Goal: Task Accomplishment & Management: Manage account settings

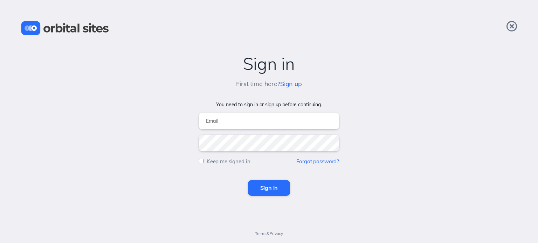
type input "[PERSON_NAME][EMAIL_ADDRESS][DOMAIN_NAME]"
click at [265, 191] on input "Sign in" at bounding box center [269, 187] width 42 height 15
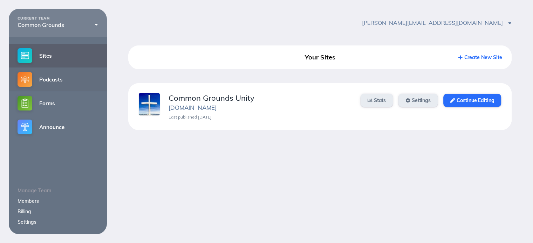
click at [46, 80] on link "Podcasts" at bounding box center [58, 80] width 98 height 24
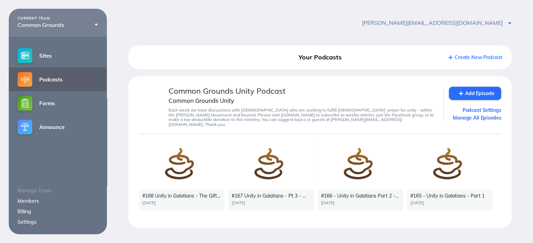
scroll to position [8, 0]
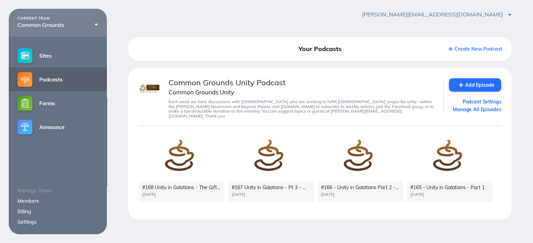
click at [182, 156] on div at bounding box center [182, 157] width 86 height 48
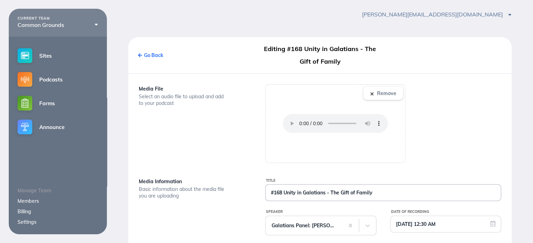
click at [331, 194] on input "#168 Unity in Galatians - The Gift of Family" at bounding box center [383, 193] width 235 height 16
click at [415, 193] on input "#168 Unity in Galatians - Part 4 - The Gift of Family" at bounding box center [383, 193] width 235 height 16
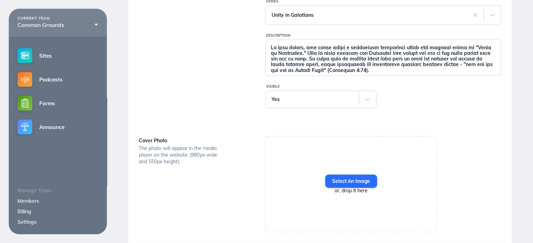
scroll to position [285, 0]
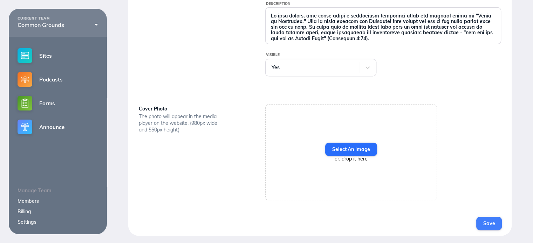
type input "#168 Unity in Galatians - Part 4 - The Gift of Family"
click at [490, 222] on span "Save" at bounding box center [489, 224] width 12 height 6
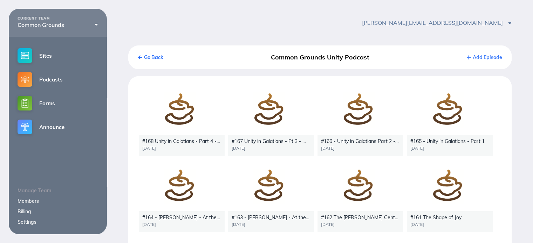
click at [186, 124] on div at bounding box center [182, 111] width 86 height 48
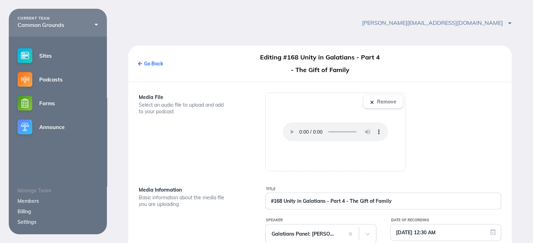
click at [187, 124] on div "Media File Select an audio file to upload and add to your podcast" at bounding box center [193, 132] width 126 height 79
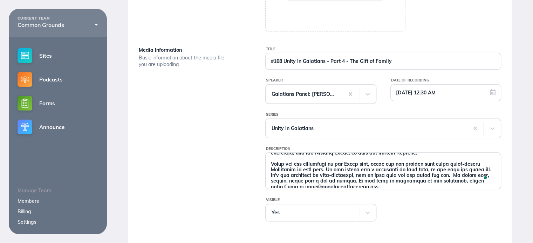
scroll to position [133, 0]
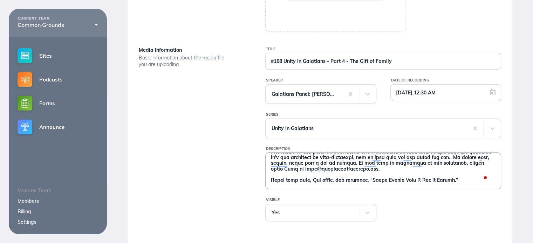
drag, startPoint x: 270, startPoint y: 161, endPoint x: 464, endPoint y: 183, distance: 195.6
click at [465, 183] on textarea "Description" at bounding box center [383, 170] width 235 height 35
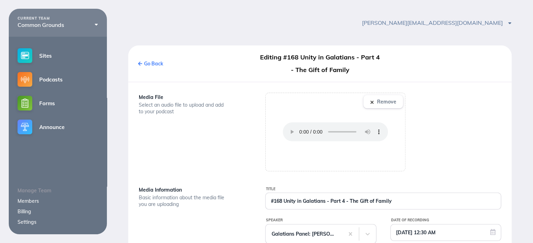
click at [153, 63] on link "Go Back" at bounding box center [150, 64] width 25 height 6
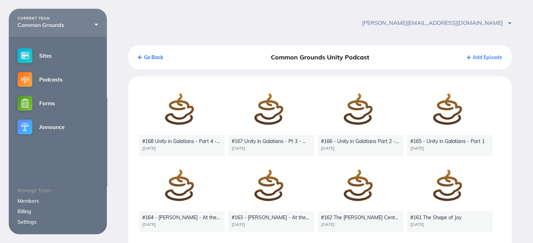
click at [491, 58] on link "Add Episode" at bounding box center [484, 57] width 35 height 6
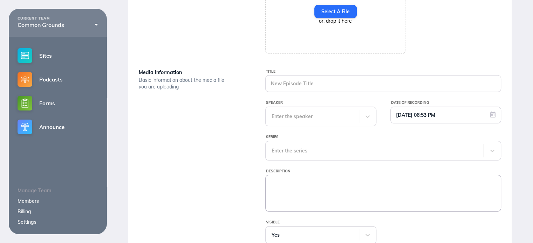
scroll to position [140, 0]
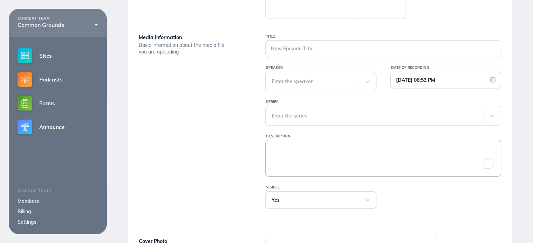
click at [311, 149] on textarea "Description" at bounding box center [383, 157] width 235 height 35
paste textarea "In this series, our panel holds a roundtable discussion about the central theme…"
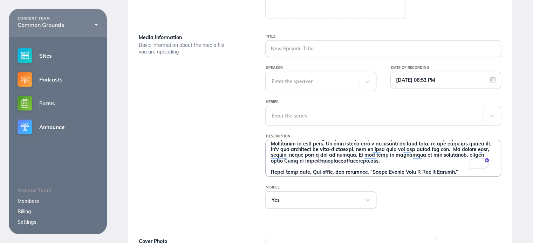
scroll to position [58, 0]
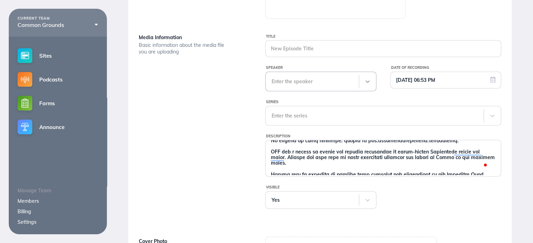
type textarea "In this series, our panel holds a roundtable discussion about the central theme…"
click at [366, 81] on icon at bounding box center [367, 82] width 4 height 2
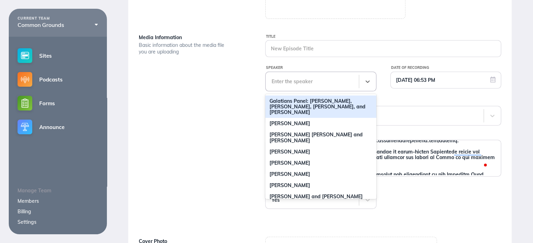
click at [326, 103] on div "Galatians Panel: [PERSON_NAME], [PERSON_NAME], [PERSON_NAME], and [PERSON_NAME]" at bounding box center [320, 107] width 111 height 22
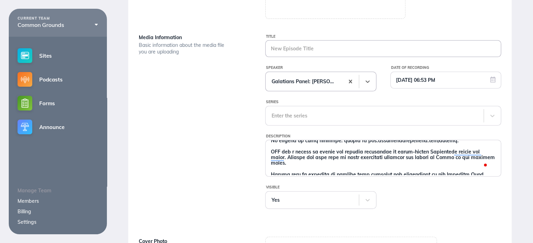
click at [306, 47] on input "Title" at bounding box center [383, 49] width 235 height 16
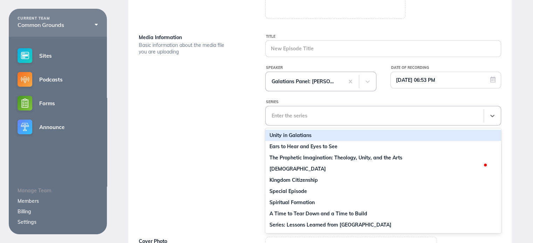
click at [289, 116] on div at bounding box center [374, 115] width 206 height 7
click at [284, 137] on div "Unity in Galatians" at bounding box center [383, 135] width 236 height 11
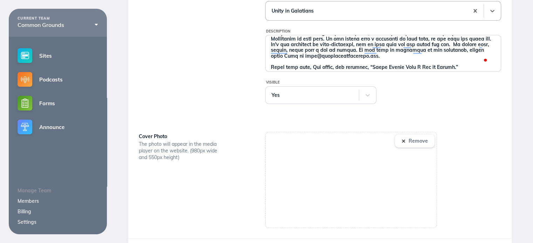
scroll to position [210, 0]
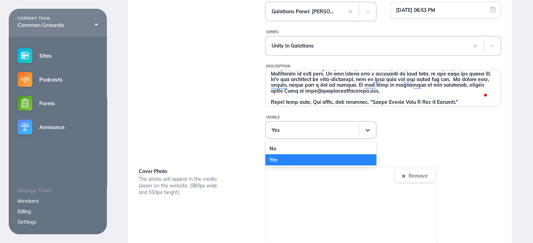
click at [368, 131] on icon at bounding box center [367, 130] width 7 height 7
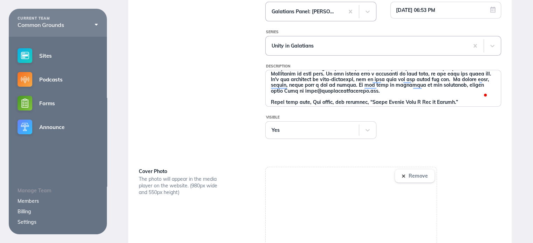
click at [430, 130] on div at bounding box center [445, 126] width 111 height 25
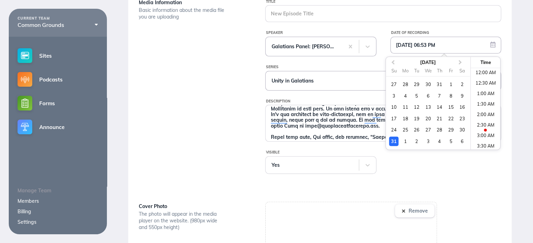
scroll to position [0, 0]
click at [419, 45] on input "08/31/2025 06:53 PM" at bounding box center [446, 45] width 110 height 16
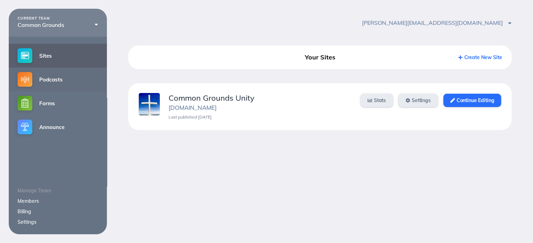
click at [63, 83] on link "Podcasts" at bounding box center [58, 80] width 98 height 24
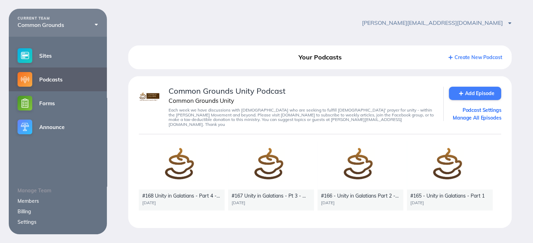
click at [473, 94] on link "Add Episode" at bounding box center [475, 93] width 52 height 13
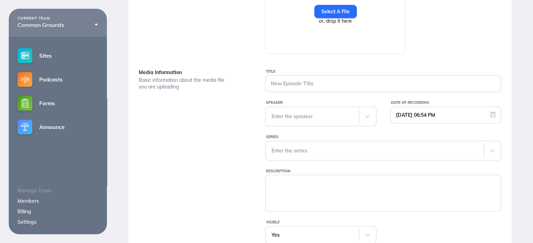
scroll to position [175, 0]
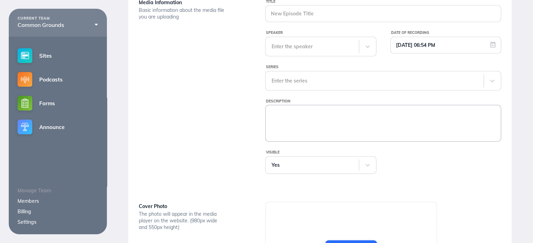
click at [283, 109] on textarea "Description" at bounding box center [383, 122] width 235 height 35
paste textarea "In this series, our panel holds a roundtable discussion about the central theme…"
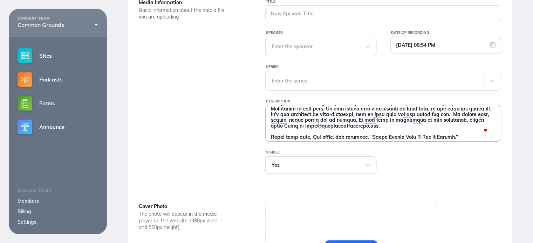
scroll to position [94, 0]
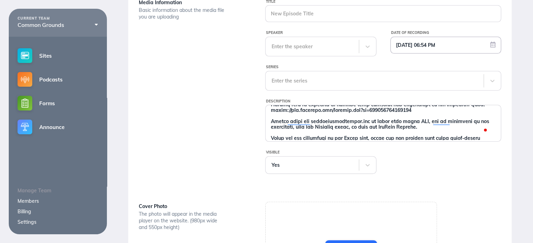
type textarea "In this series, our panel holds a roundtable discussion about the central theme…"
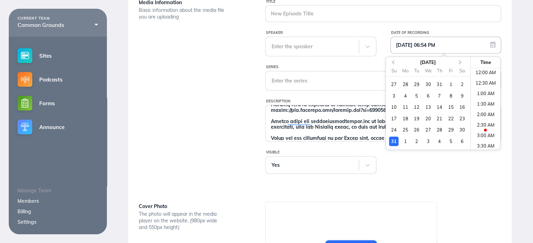
click at [459, 43] on input "08/31/2025 06:54 PM" at bounding box center [446, 45] width 110 height 16
click at [460, 61] on span "Next Month" at bounding box center [460, 63] width 0 height 8
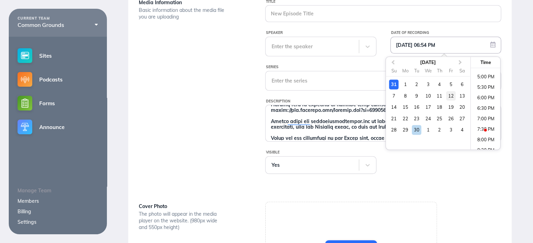
click at [452, 97] on div "12" at bounding box center [450, 95] width 9 height 9
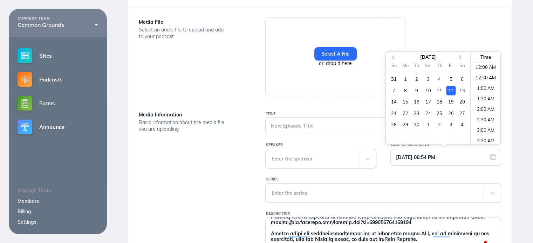
scroll to position [0, 0]
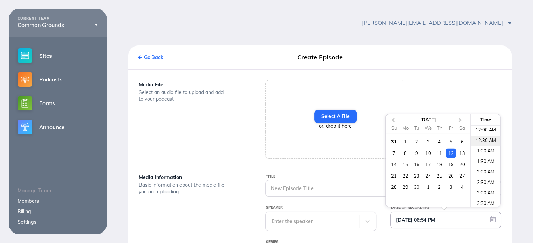
click at [481, 142] on li "12:30 AM" at bounding box center [485, 141] width 30 height 11
type input "[DATE] 12:30 AM"
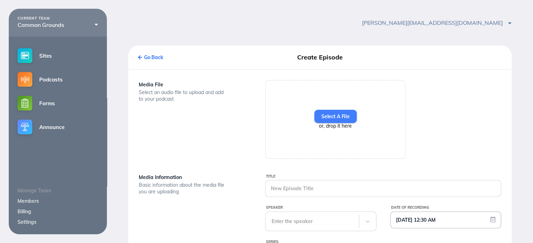
click at [325, 117] on label "Select A File" at bounding box center [335, 116] width 42 height 13
click at [0, 0] on input "Select A File" at bounding box center [0, 0] width 0 height 0
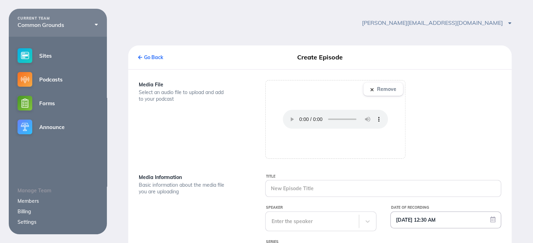
scroll to position [70, 0]
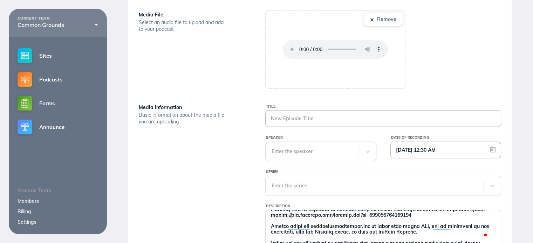
click at [340, 120] on input "Title" at bounding box center [383, 119] width 235 height 16
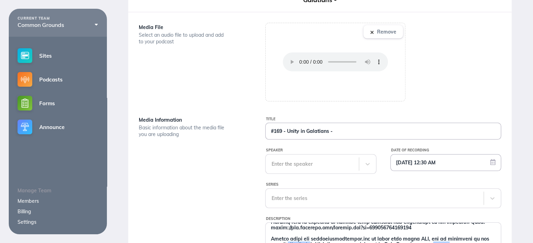
scroll to position [83, 0]
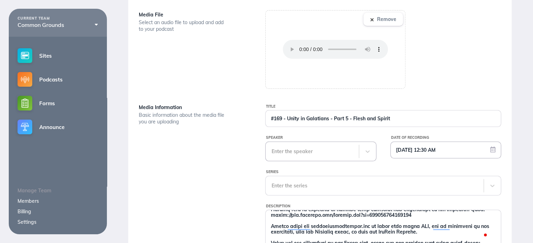
type input "#169 - Unity in Galatians - Part 5 - Flesh and Spirit"
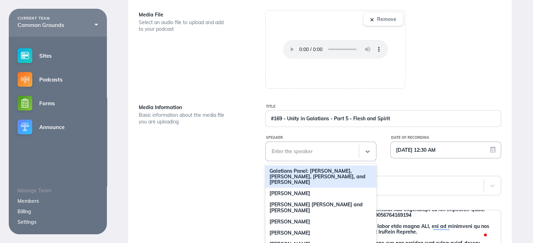
scroll to position [111, 0]
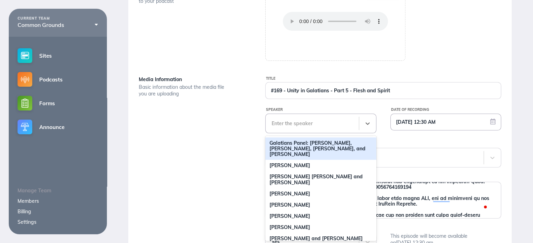
click at [311, 133] on div "98 results available. Use Up and Down to choose options, press Enter to select …" at bounding box center [320, 124] width 111 height 20
click at [311, 147] on div "Galatians Panel: [PERSON_NAME], [PERSON_NAME], [PERSON_NAME], and [PERSON_NAME]" at bounding box center [320, 149] width 111 height 22
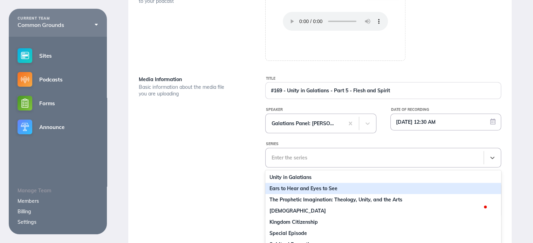
scroll to position [145, 0]
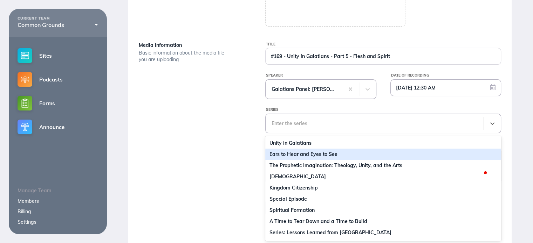
click at [307, 133] on div "10 results available. Use Up and Down to choose options, press Enter to select …" at bounding box center [383, 124] width 236 height 20
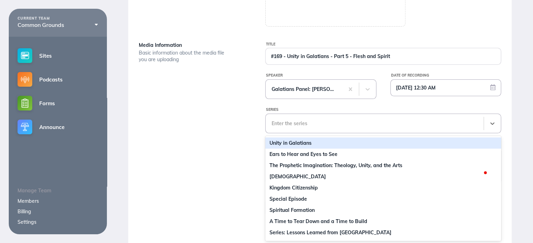
click at [293, 143] on div "Unity in Galatians" at bounding box center [383, 143] width 236 height 11
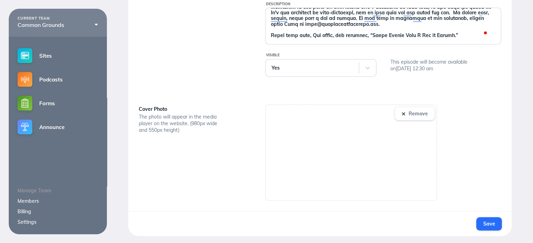
scroll to position [285, 0]
click at [492, 223] on span "Save" at bounding box center [489, 224] width 12 height 6
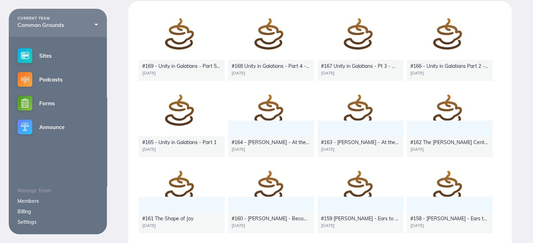
scroll to position [40, 0]
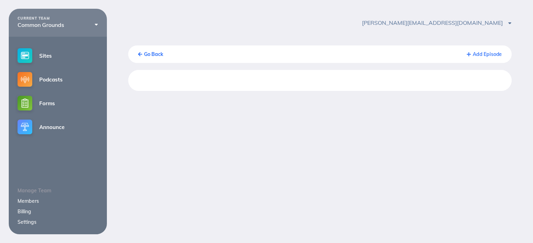
scroll to position [8, 0]
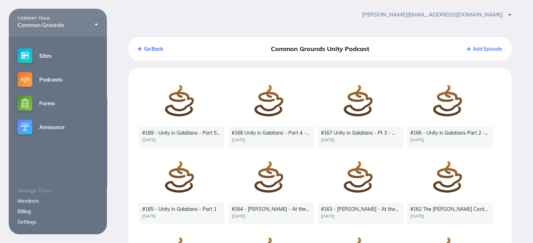
click at [184, 108] on div at bounding box center [182, 102] width 86 height 48
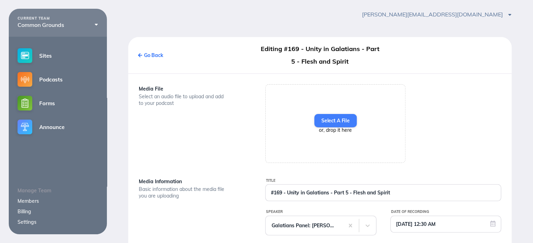
click at [338, 121] on label "Select A File" at bounding box center [335, 120] width 42 height 13
click at [0, 0] on input "Select A File" at bounding box center [0, 0] width 0 height 0
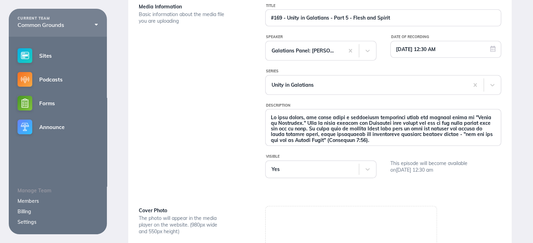
scroll to position [285, 0]
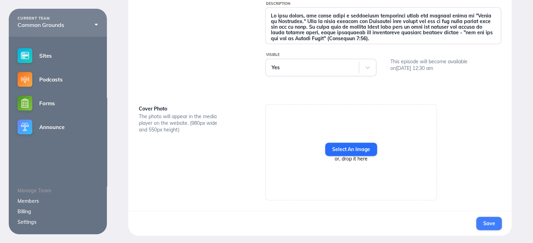
click at [490, 224] on span "Save" at bounding box center [489, 224] width 12 height 6
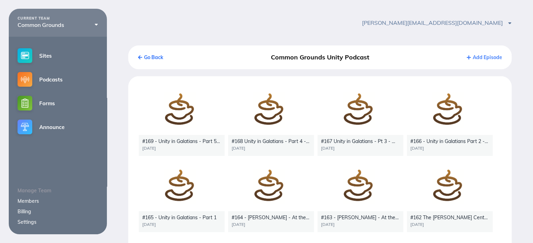
click at [182, 115] on div at bounding box center [182, 111] width 86 height 48
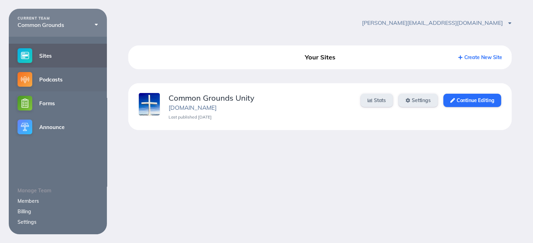
click at [55, 82] on link "Podcasts" at bounding box center [58, 80] width 98 height 24
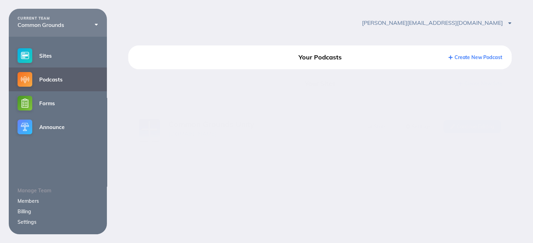
click at [55, 82] on link "Podcasts" at bounding box center [58, 80] width 98 height 24
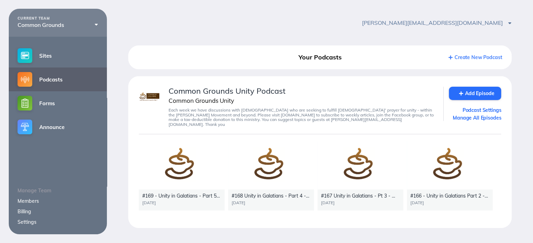
click at [180, 168] on div at bounding box center [182, 166] width 86 height 48
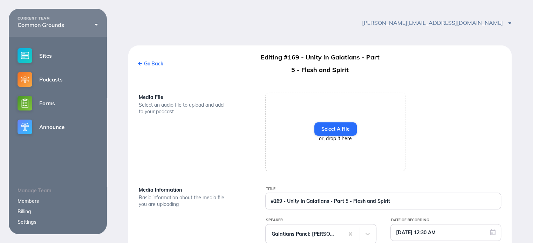
click at [180, 168] on div "Media File Select an audio file to upload and add to your podcast" at bounding box center [193, 132] width 126 height 79
click at [161, 138] on div "Media File Select an audio file to upload and add to your podcast" at bounding box center [193, 132] width 126 height 79
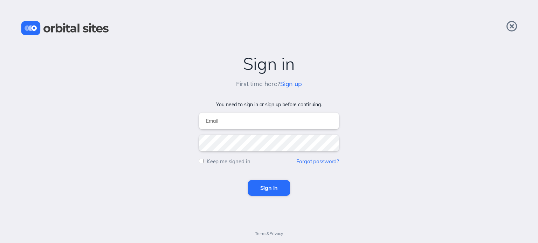
type input "[PERSON_NAME][EMAIL_ADDRESS][DOMAIN_NAME]"
click at [272, 186] on input "Sign in" at bounding box center [269, 187] width 42 height 15
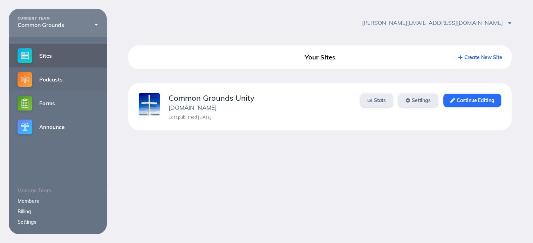
click at [41, 82] on link "Podcasts" at bounding box center [58, 80] width 98 height 24
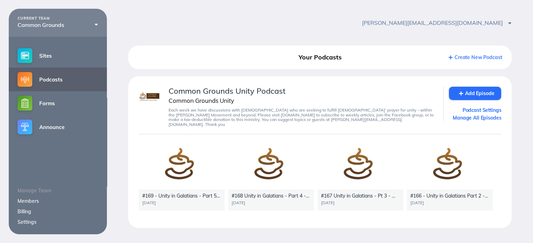
scroll to position [8, 0]
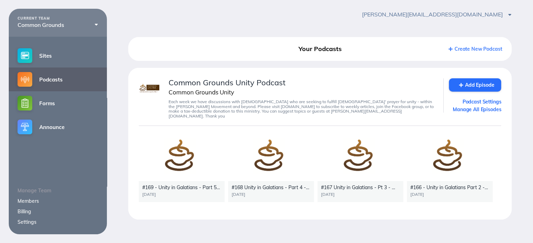
click at [326, 94] on div "Common Grounds Unity" at bounding box center [301, 92] width 266 height 7
click at [50, 81] on link "Podcasts" at bounding box center [58, 80] width 98 height 24
click at [479, 110] on link "Manage All Episodes" at bounding box center [475, 109] width 52 height 6
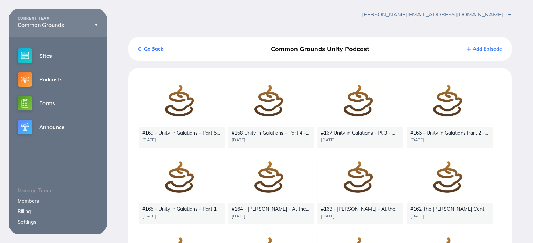
click at [179, 114] on div at bounding box center [182, 102] width 86 height 48
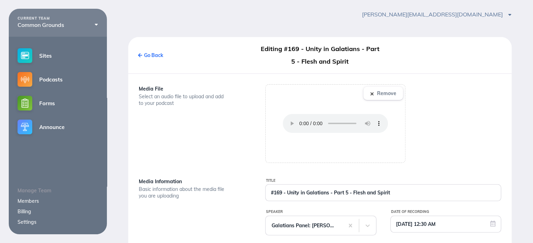
click at [179, 114] on div "Media File Select an audio file to upload and add to your podcast" at bounding box center [193, 123] width 126 height 79
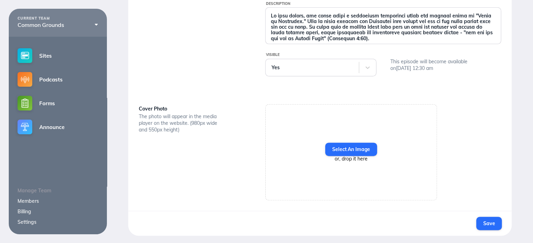
scroll to position [5, 0]
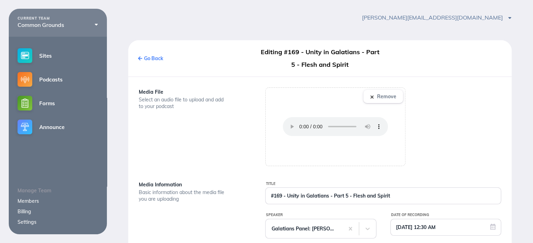
click at [152, 56] on link "Go Back" at bounding box center [150, 58] width 25 height 6
